Goal: Use online tool/utility: Utilize a website feature to perform a specific function

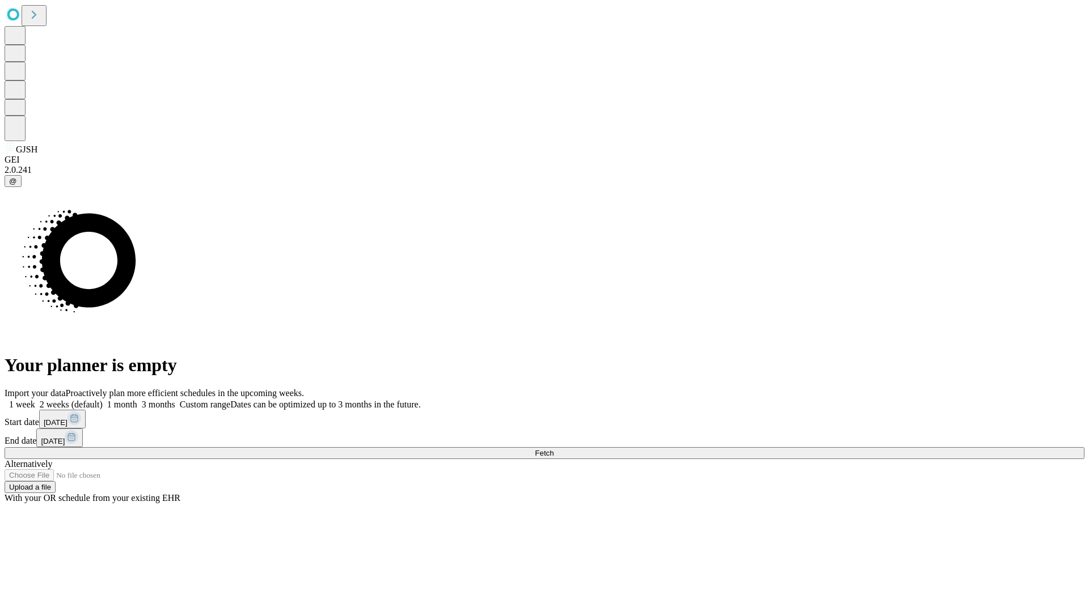
click at [553, 449] on span "Fetch" at bounding box center [544, 453] width 19 height 9
